Goal: Task Accomplishment & Management: Complete application form

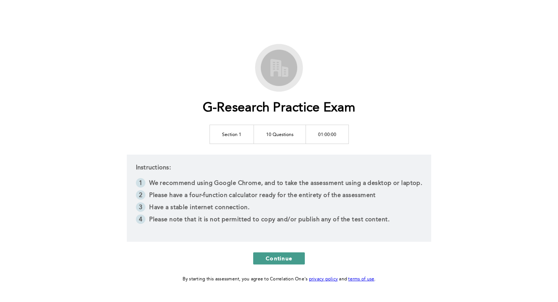
click at [285, 263] on button "Continue" at bounding box center [279, 259] width 52 height 12
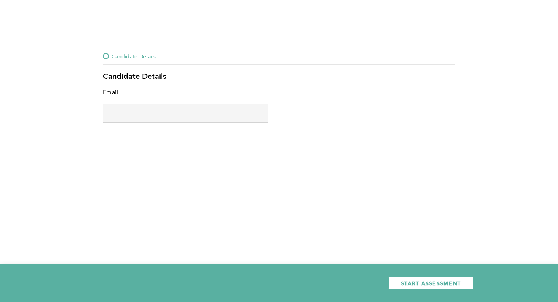
click at [199, 109] on input "text" at bounding box center [185, 113] width 165 height 18
type input "[EMAIL_ADDRESS][DOMAIN_NAME]"
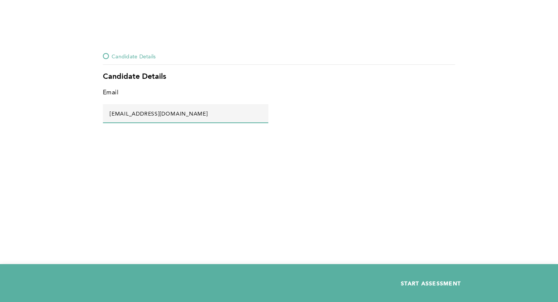
click at [413, 281] on span "START ASSESSMENT" at bounding box center [431, 283] width 60 height 7
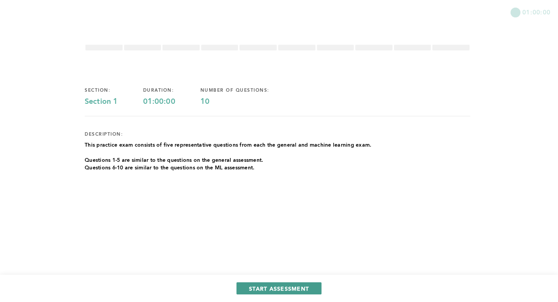
click at [288, 288] on span "START ASSESSMENT" at bounding box center [279, 288] width 60 height 7
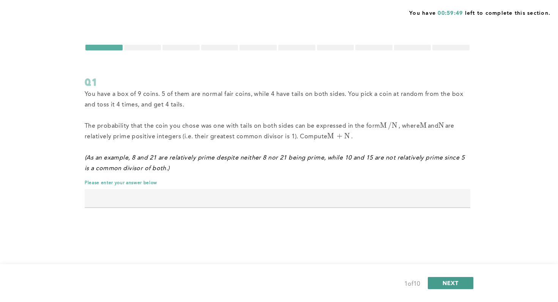
click at [448, 283] on span "NEXT" at bounding box center [450, 283] width 16 height 7
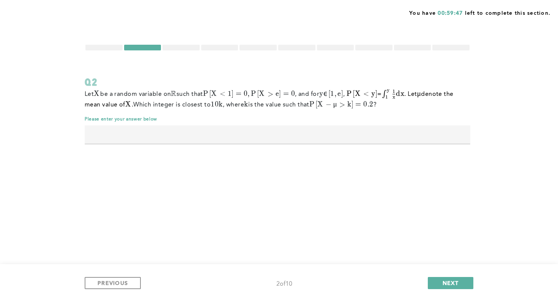
drag, startPoint x: 448, startPoint y: 283, endPoint x: 292, endPoint y: 146, distance: 207.8
click at [292, 146] on form "Q2 Let X X X be a random variable on R \mathbb{R} R such that P [ X < 1 ] = 0 ,…" at bounding box center [278, 98] width 386 height 108
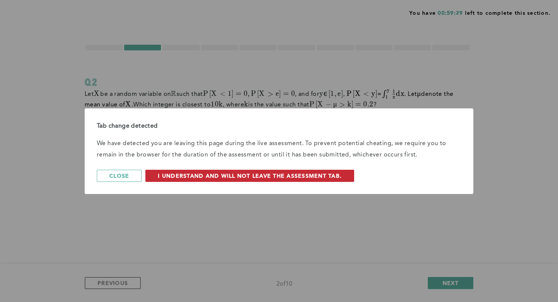
click at [184, 177] on span "I understand and will not leave the assessment tab." at bounding box center [250, 175] width 184 height 7
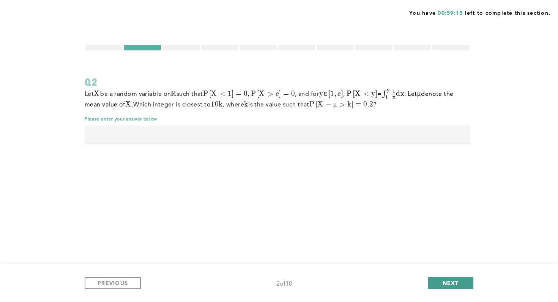
click at [441, 285] on button "NEXT" at bounding box center [451, 283] width 46 height 12
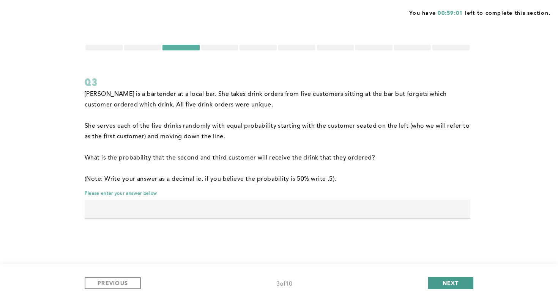
click at [452, 283] on span "NEXT" at bounding box center [450, 283] width 16 height 7
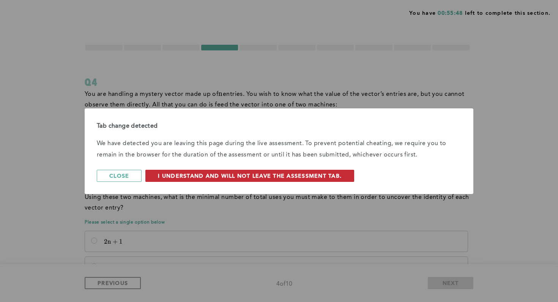
click at [166, 173] on span "I understand and will not leave the assessment tab." at bounding box center [250, 175] width 184 height 7
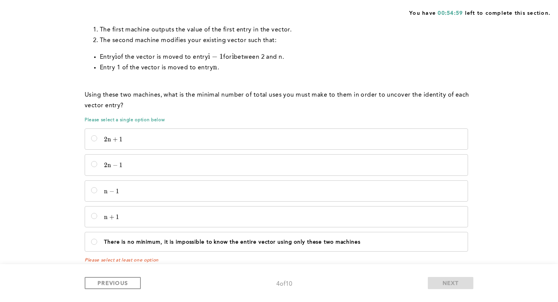
scroll to position [113, 0]
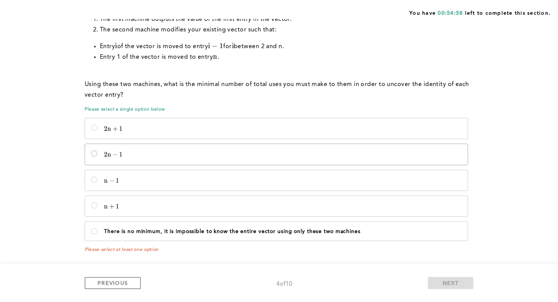
click at [94, 153] on input "2 n − 1 2n - 1 2 n − 1" at bounding box center [94, 154] width 6 height 6
radio input "true"
click at [447, 281] on span "NEXT" at bounding box center [450, 283] width 16 height 7
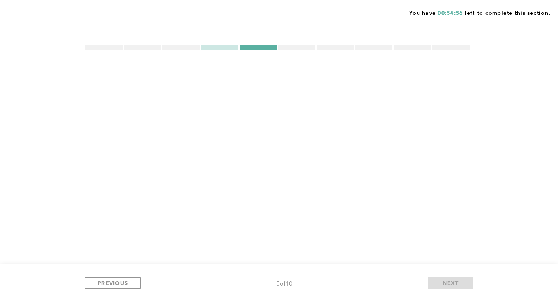
scroll to position [0, 0]
